Goal: Task Accomplishment & Management: Use online tool/utility

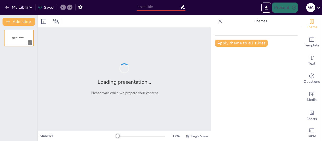
type input "Contexto Político y Social del Sistema de Seguridad en [GEOGRAPHIC_DATA]"
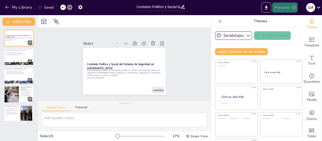
click at [283, 6] on button "Present" at bounding box center [284, 8] width 25 height 10
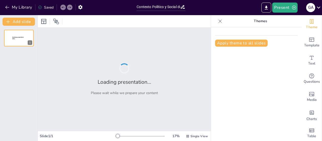
type input "Contexto Político y Social del Sistema de Seguridad en [GEOGRAPHIC_DATA]"
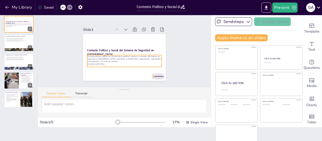
scroll to position [21, 0]
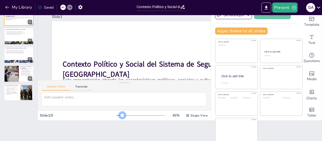
click at [116, 115] on div at bounding box center [140, 115] width 48 height 4
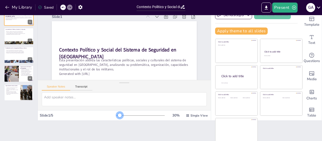
click at [116, 115] on div at bounding box center [117, 115] width 3 height 1
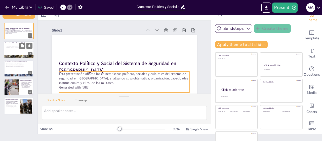
scroll to position [0, 0]
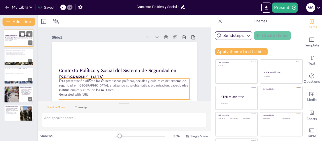
click at [13, 40] on p "Generated with [URL]" at bounding box center [18, 40] width 27 height 1
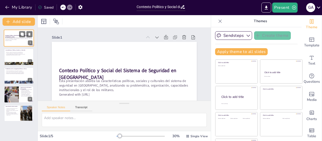
scroll to position [18, 0]
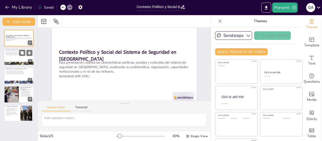
click at [12, 56] on div at bounding box center [19, 56] width 30 height 17
type textarea "Bolivia, como Estado Plurinacional, refleja una rica diversidad étnica y cultur…"
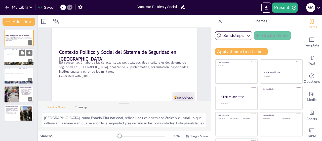
scroll to position [0, 0]
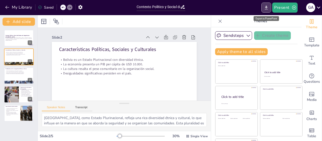
click at [267, 8] on icon "Export to PowerPoint" at bounding box center [266, 8] width 3 height 4
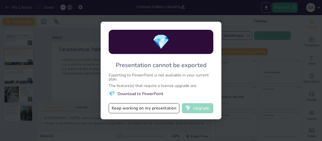
click at [196, 107] on button "💎 Upgrade" at bounding box center [197, 108] width 31 height 10
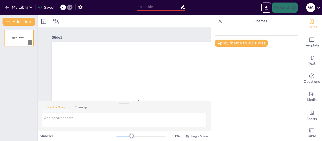
type input "Contexto Político y Social del Sistema de Seguridad en [GEOGRAPHIC_DATA]"
